Goal: Find specific page/section: Find specific page/section

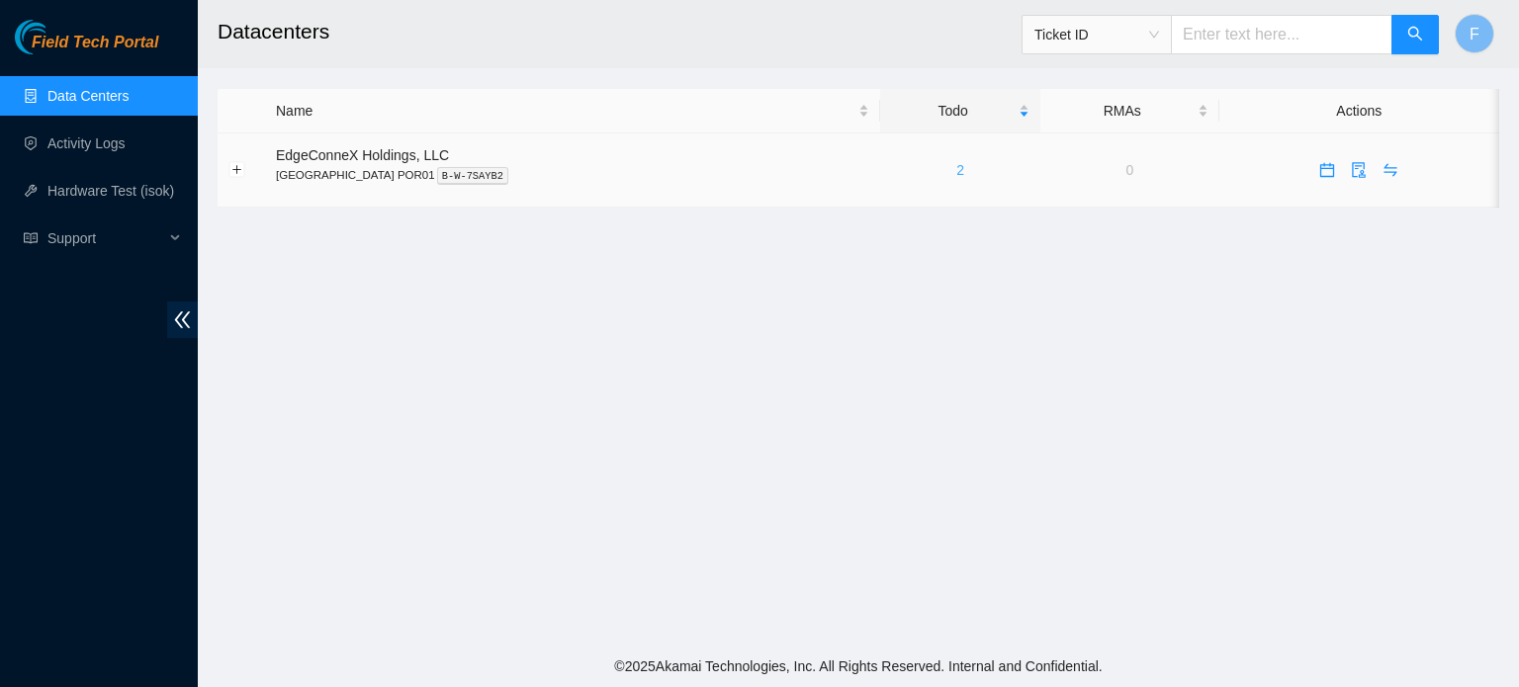
click at [956, 176] on link "2" at bounding box center [960, 170] width 8 height 16
